Goal: Use online tool/utility: Use online tool/utility

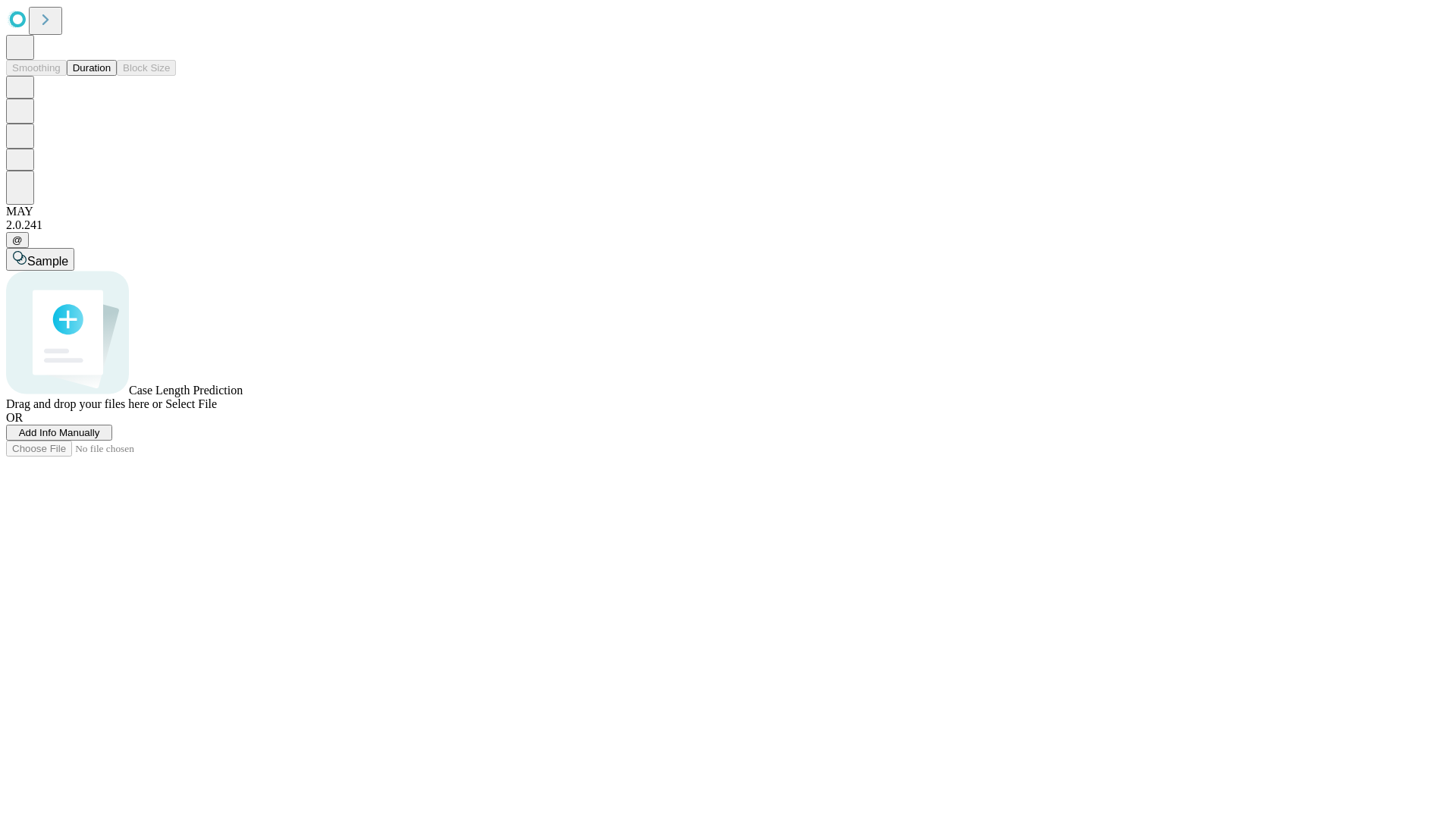
click at [111, 76] on button "Duration" at bounding box center [92, 68] width 50 height 16
click at [100, 439] on span "Add Info Manually" at bounding box center [59, 432] width 81 height 11
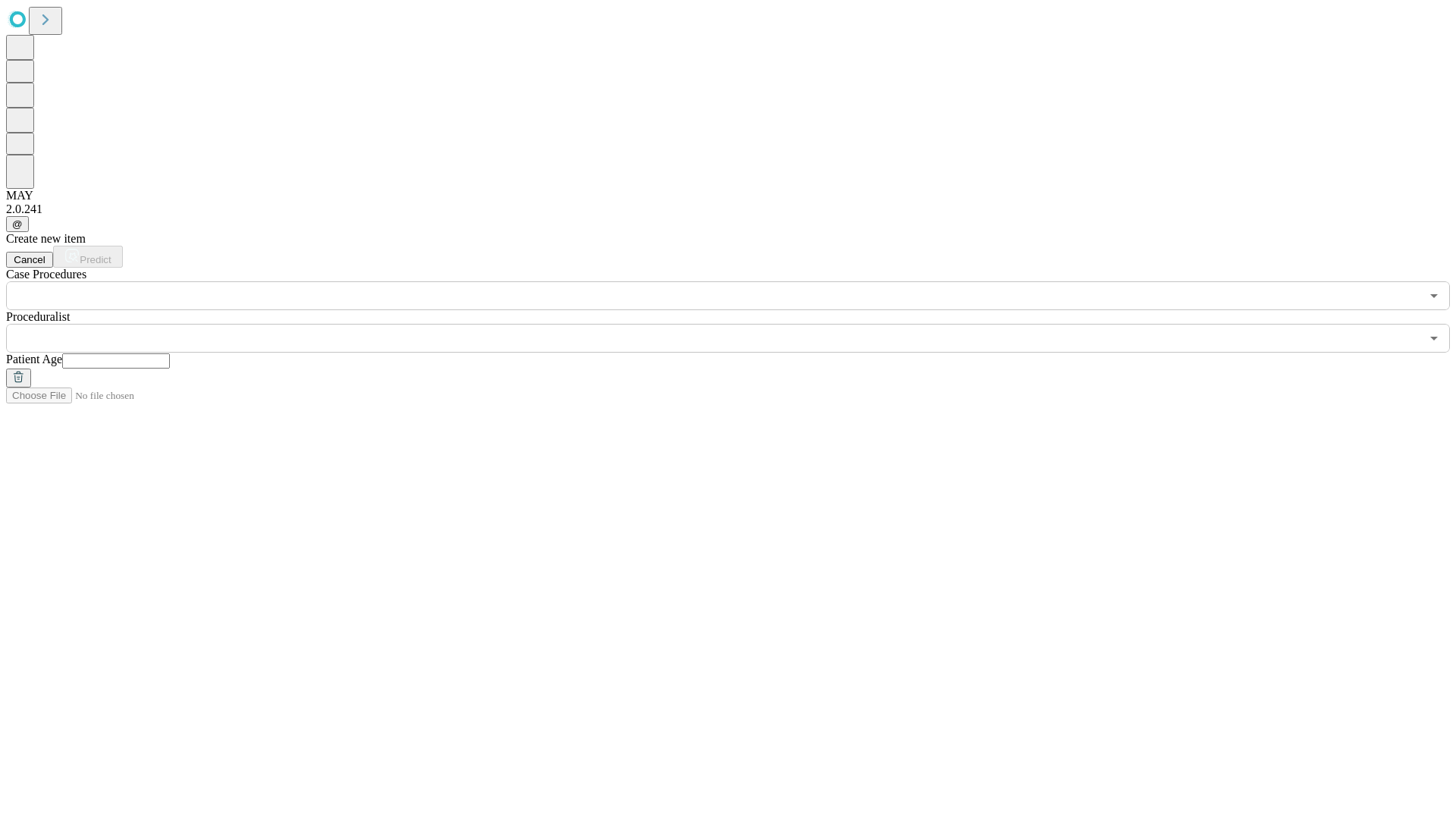
click at [170, 354] on input "text" at bounding box center [116, 361] width 108 height 15
type input "*"
click at [739, 324] on input "text" at bounding box center [713, 338] width 1414 height 29
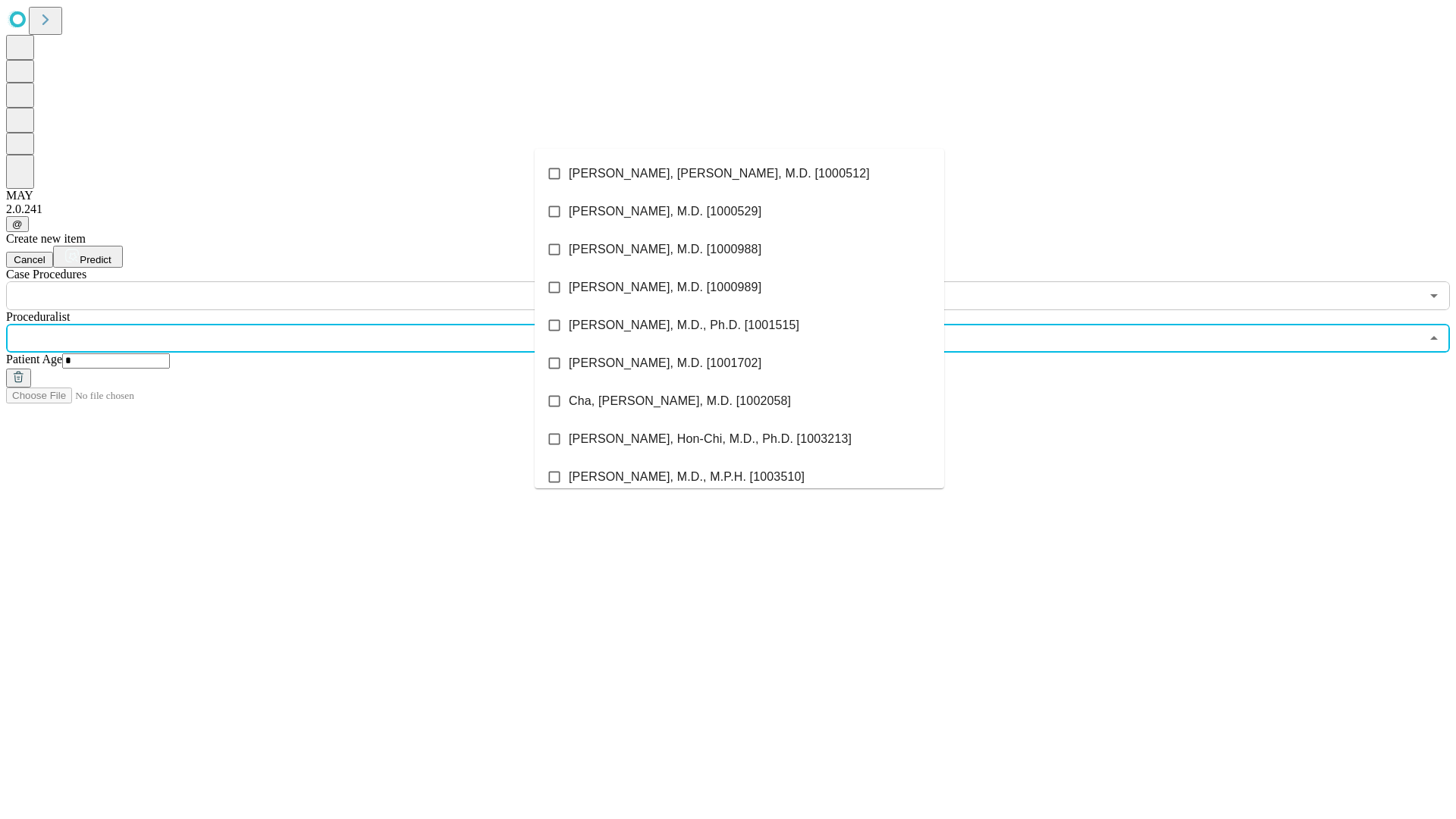
click at [739, 174] on li "[PERSON_NAME], [PERSON_NAME], M.D. [1000512]" at bounding box center [739, 174] width 409 height 38
click at [318, 281] on input "text" at bounding box center [713, 296] width 1414 height 29
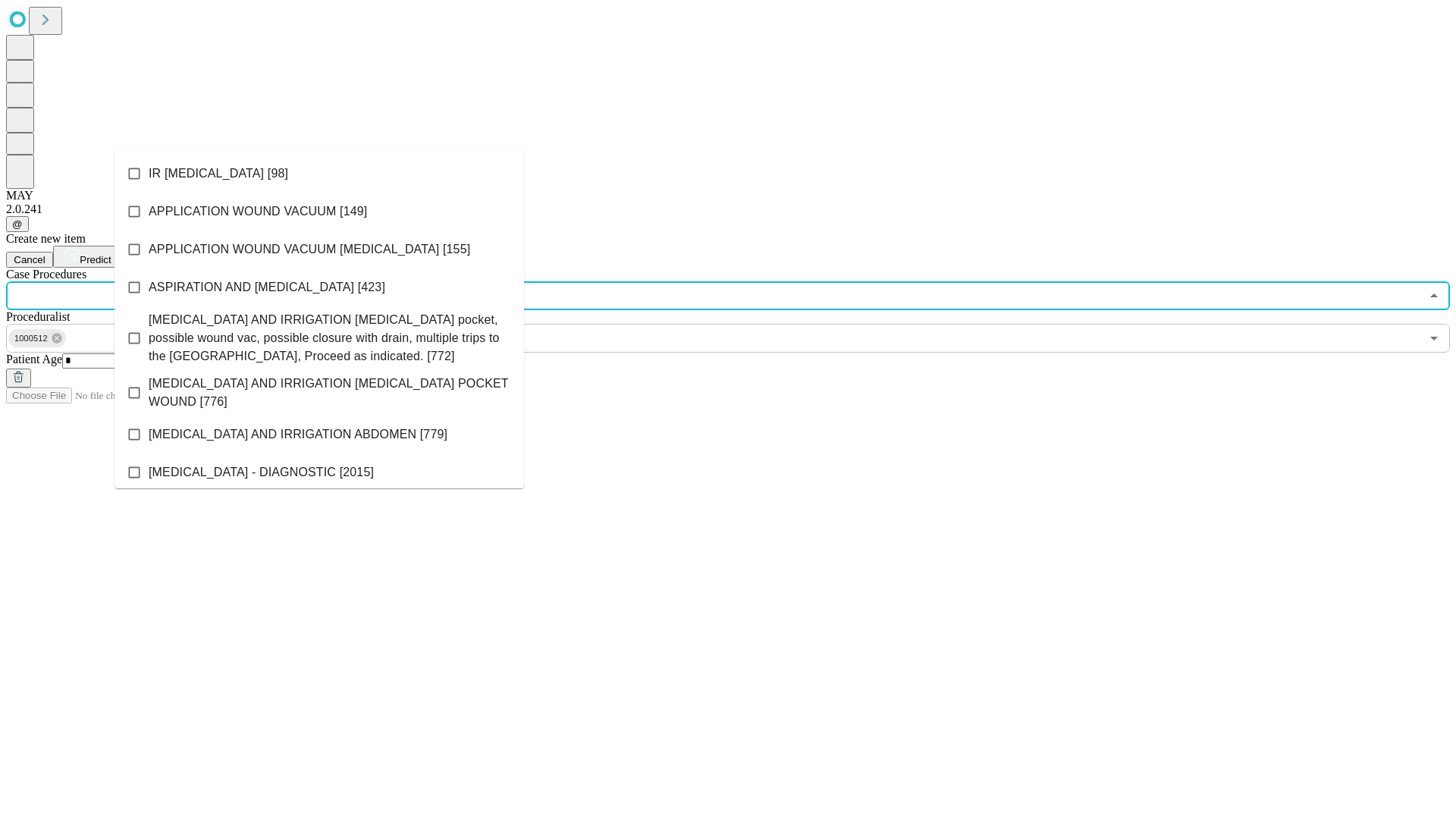
click at [319, 174] on li "IR [MEDICAL_DATA] [98]" at bounding box center [319, 174] width 409 height 38
click at [111, 254] on span "Predict" at bounding box center [95, 259] width 31 height 11
